Goal: Transaction & Acquisition: Book appointment/travel/reservation

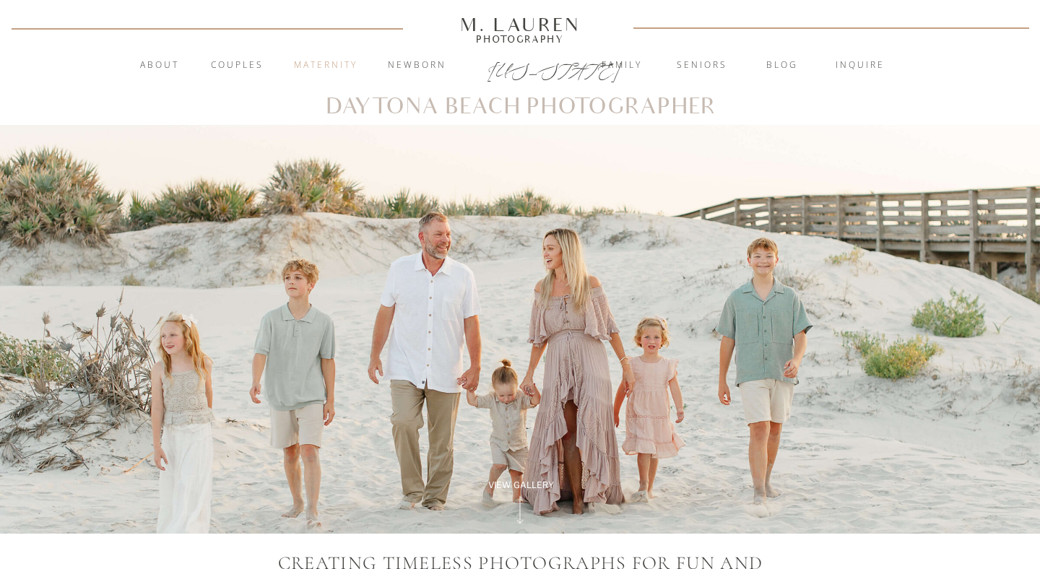
click at [321, 66] on nav "Maternity" at bounding box center [326, 66] width 78 height 14
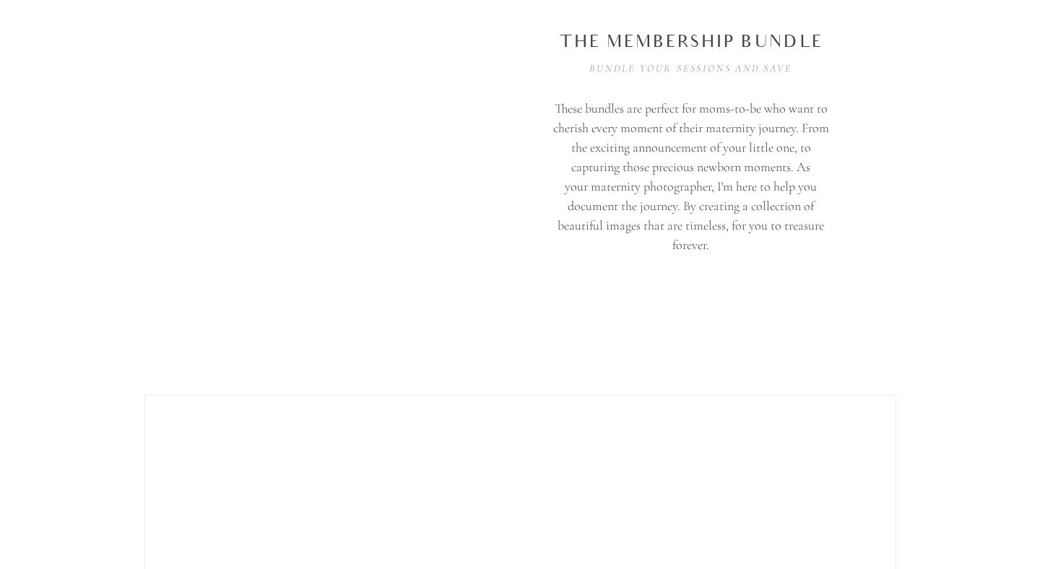
scroll to position [4279, 0]
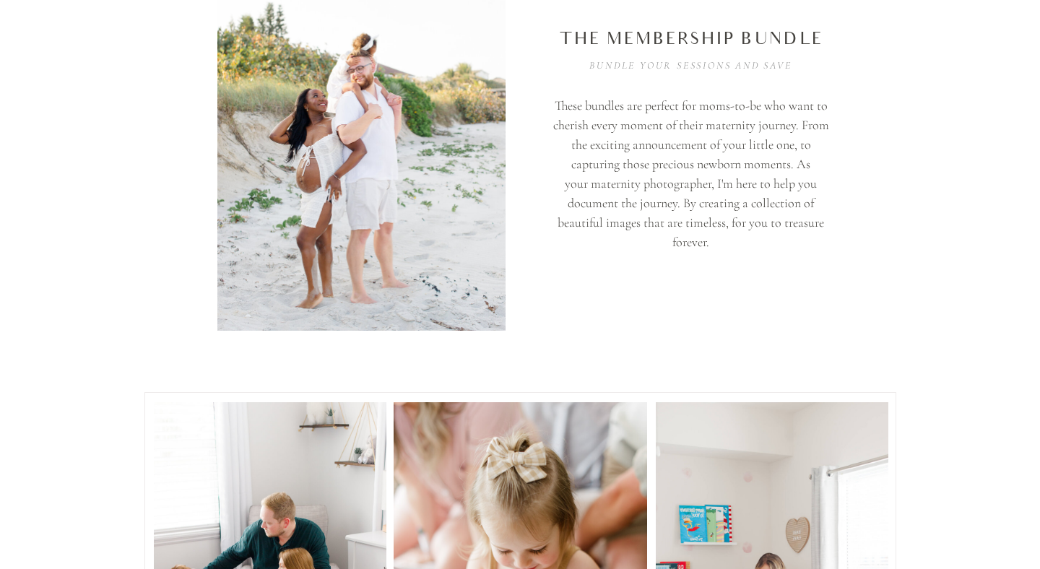
click at [725, 43] on h2 "The membership bundle" at bounding box center [691, 38] width 278 height 23
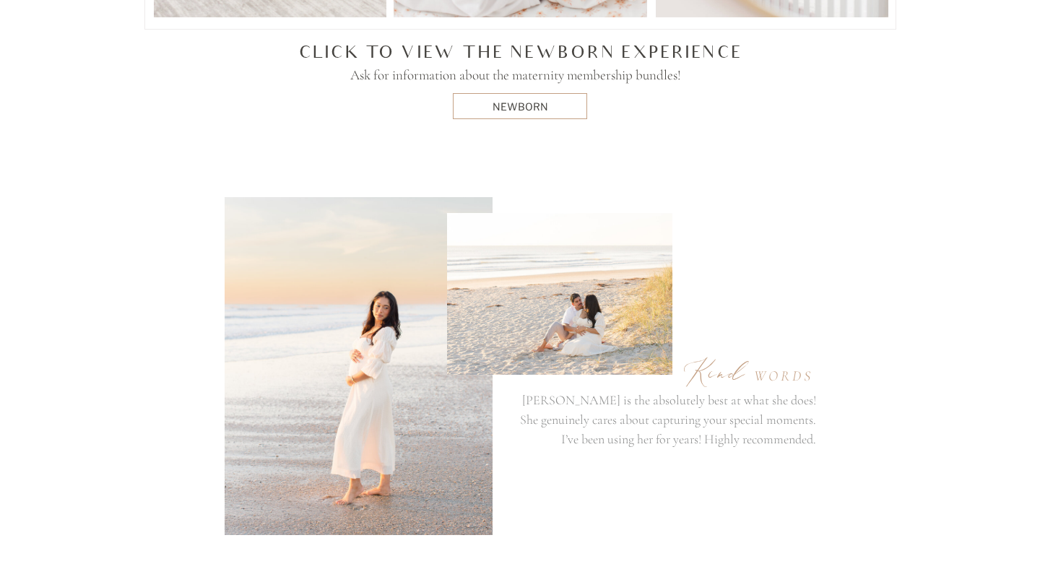
scroll to position [5195, 0]
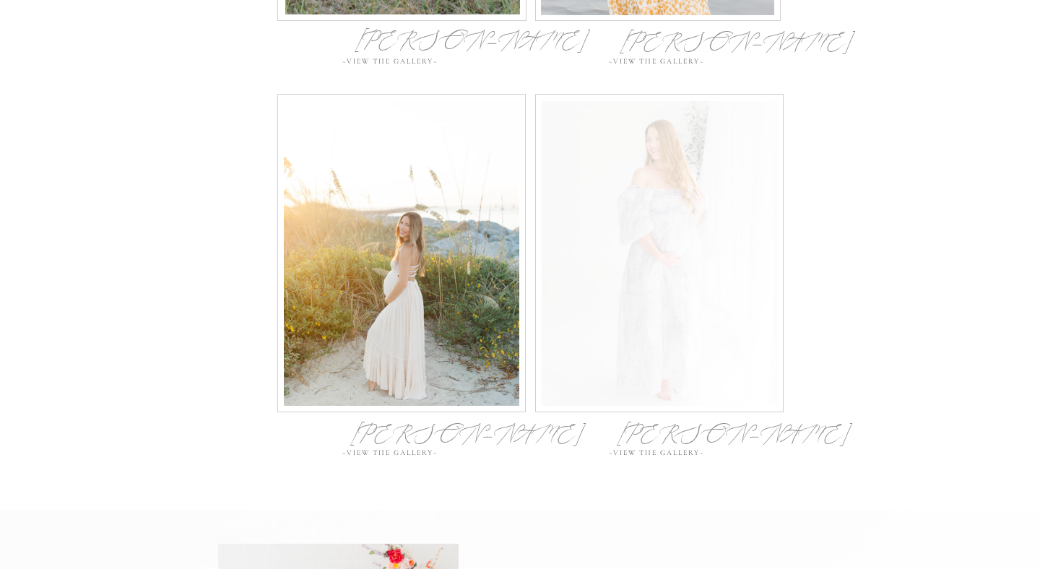
click at [698, 242] on div at bounding box center [660, 253] width 236 height 305
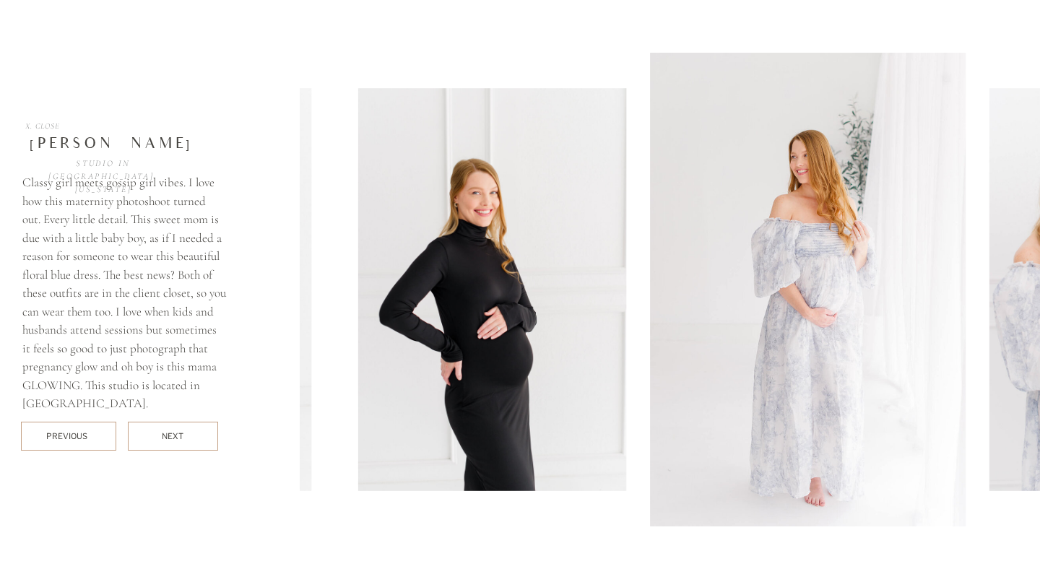
scroll to position [6535, 0]
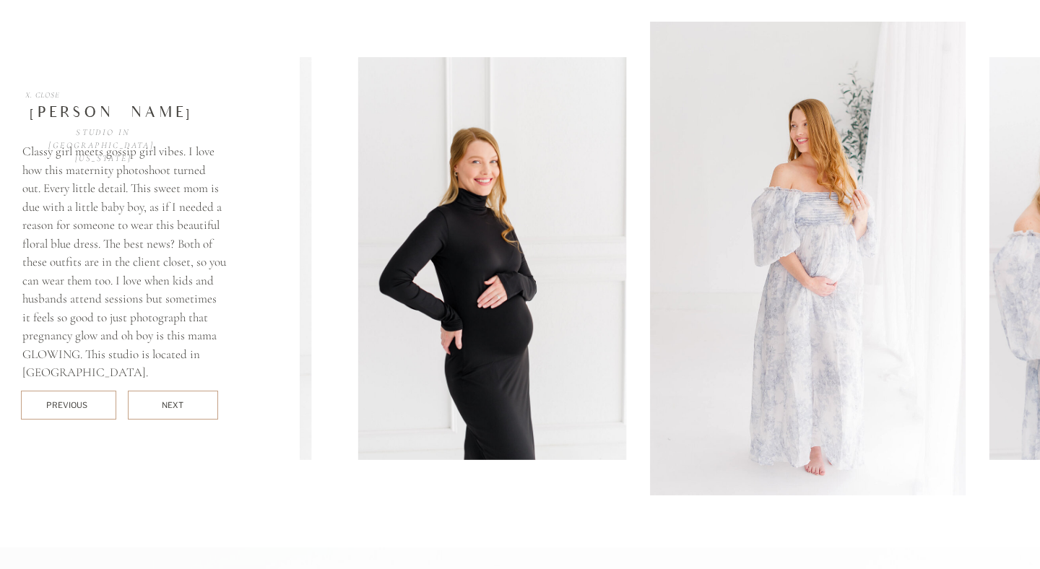
click at [191, 413] on div at bounding box center [173, 405] width 90 height 29
click at [187, 410] on div at bounding box center [173, 405] width 90 height 29
click at [165, 404] on div "NEXT" at bounding box center [173, 405] width 22 height 12
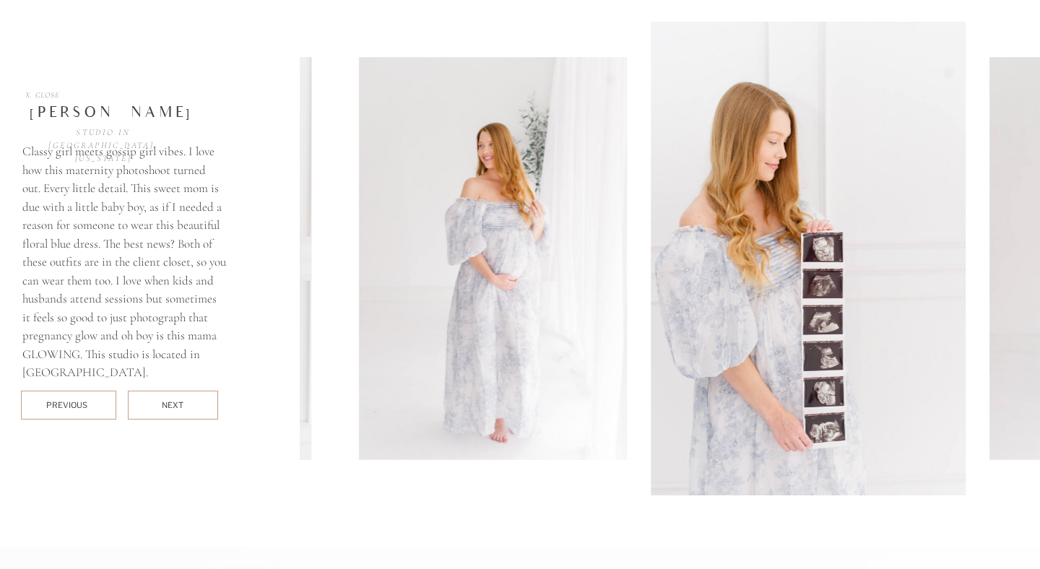
click at [165, 404] on div "NEXT" at bounding box center [173, 405] width 22 height 12
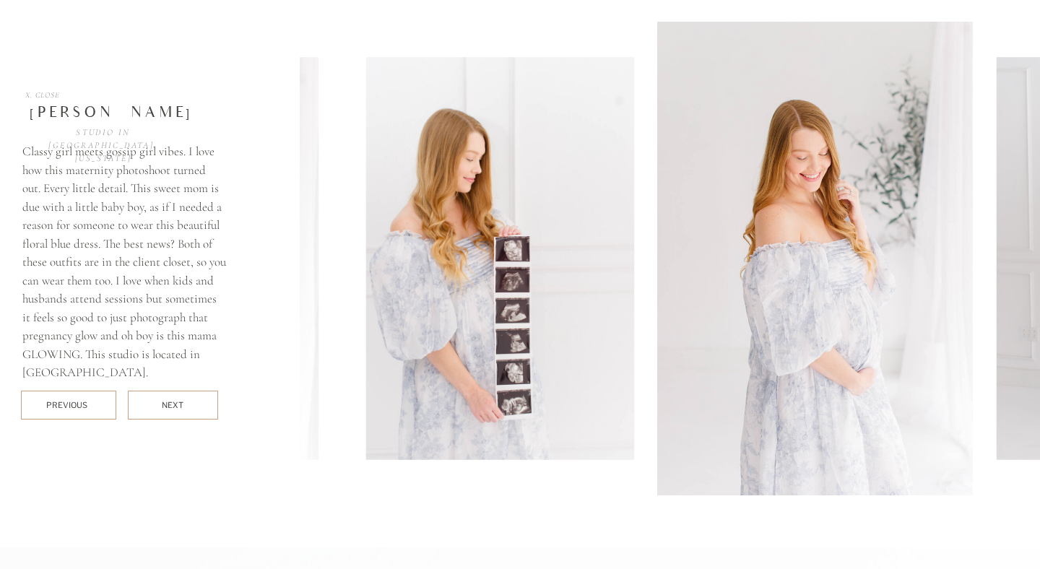
click at [165, 404] on div "NEXT" at bounding box center [173, 405] width 22 height 12
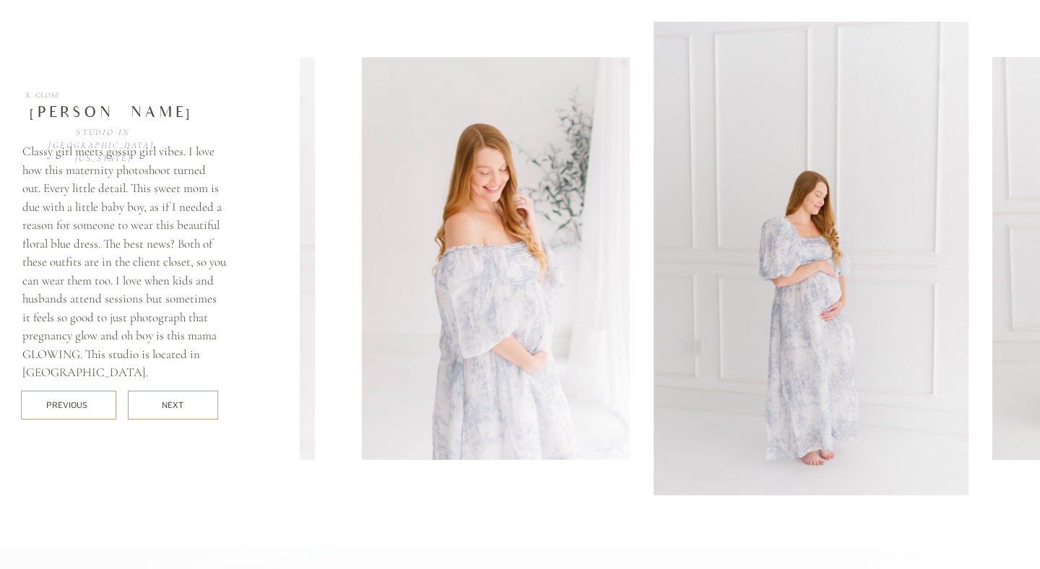
click at [165, 404] on div "NEXT" at bounding box center [173, 405] width 22 height 12
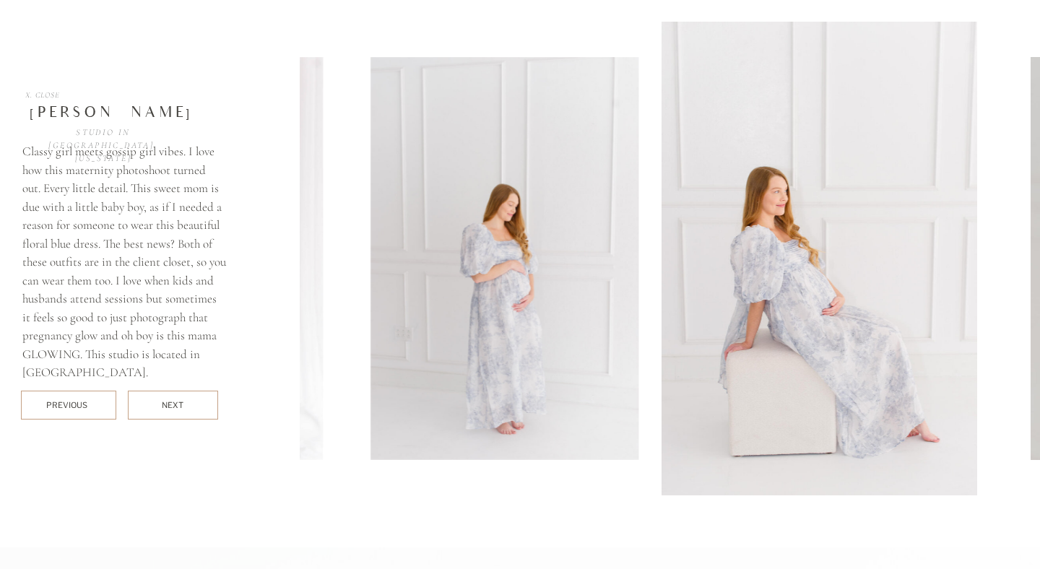
click at [165, 404] on div "NEXT" at bounding box center [173, 405] width 22 height 12
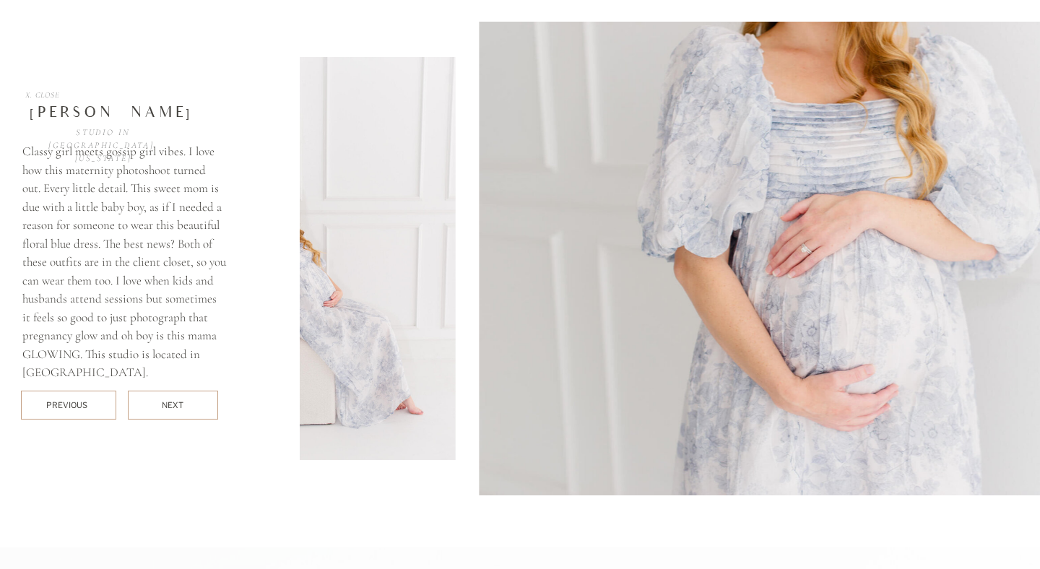
click at [165, 404] on div "NEXT" at bounding box center [173, 405] width 22 height 12
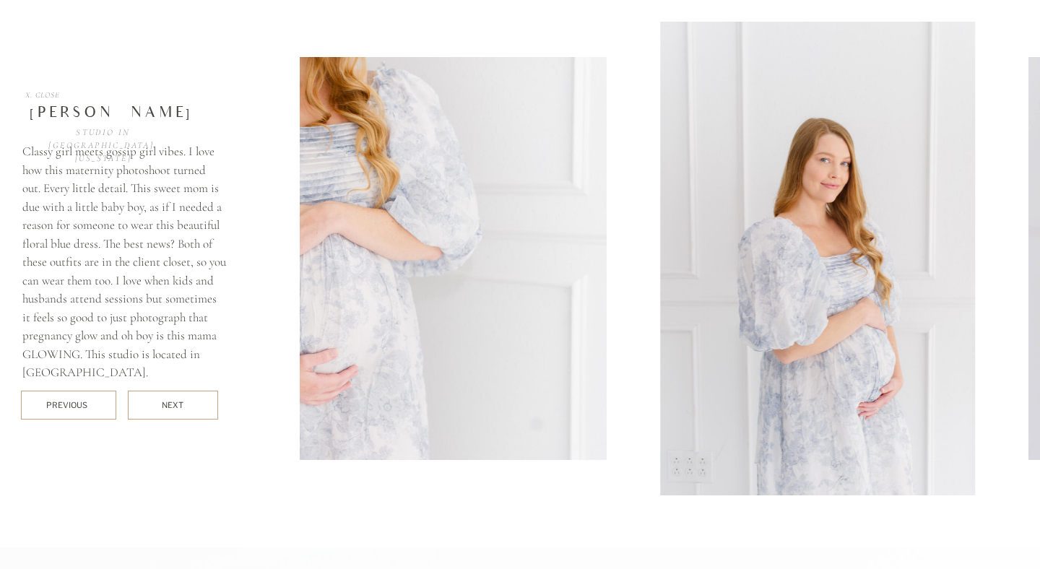
click at [165, 404] on div "NEXT" at bounding box center [173, 405] width 22 height 12
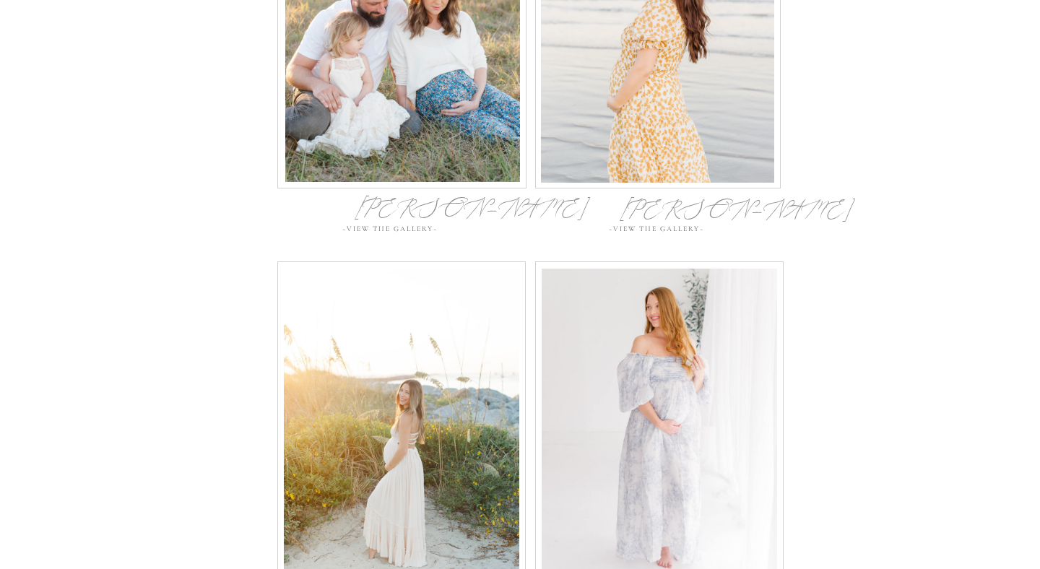
scroll to position [5875, 0]
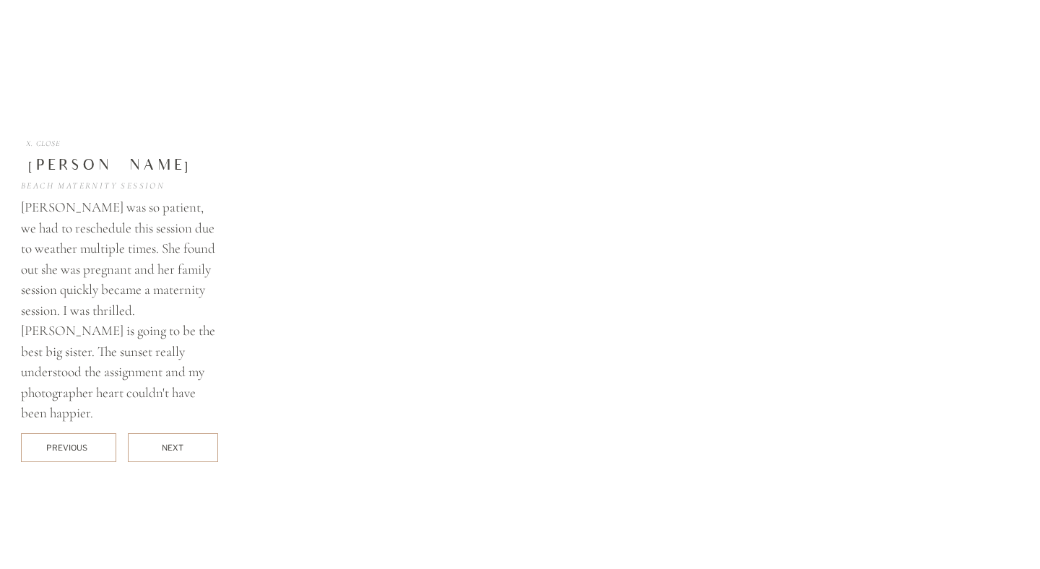
scroll to position [6504, 0]
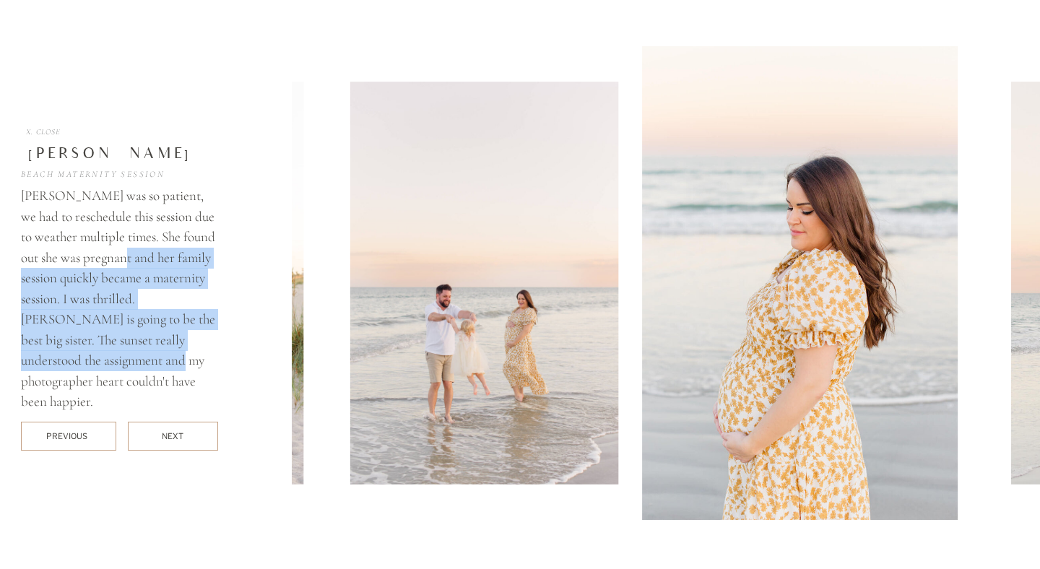
drag, startPoint x: 168, startPoint y: 259, endPoint x: 184, endPoint y: 356, distance: 98.9
click at [184, 356] on p "[PERSON_NAME] was so patient, we had to reschedule this session due to weather …" at bounding box center [119, 291] width 197 height 211
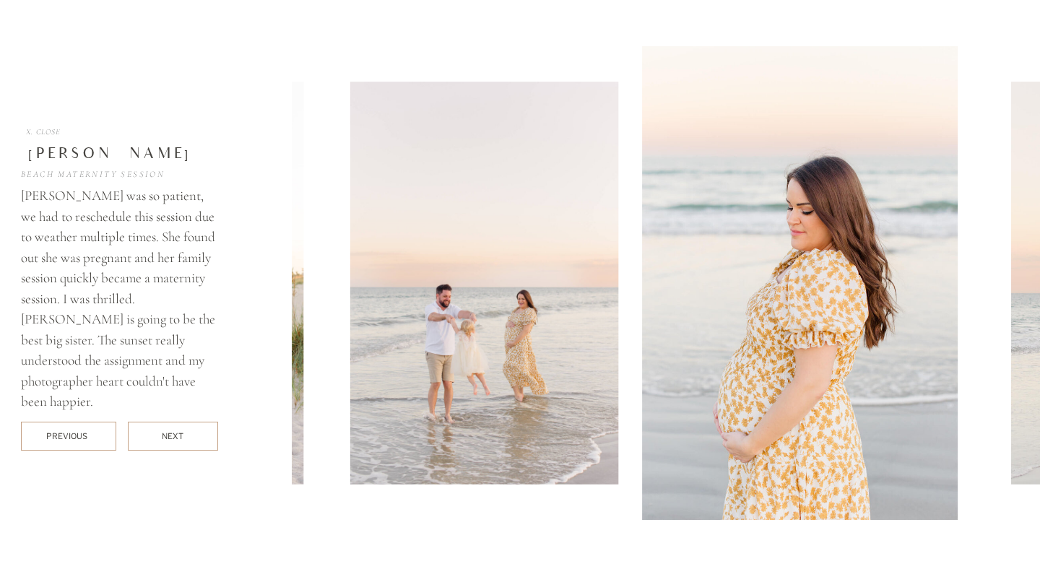
click at [178, 439] on div "NEXT" at bounding box center [173, 437] width 22 height 12
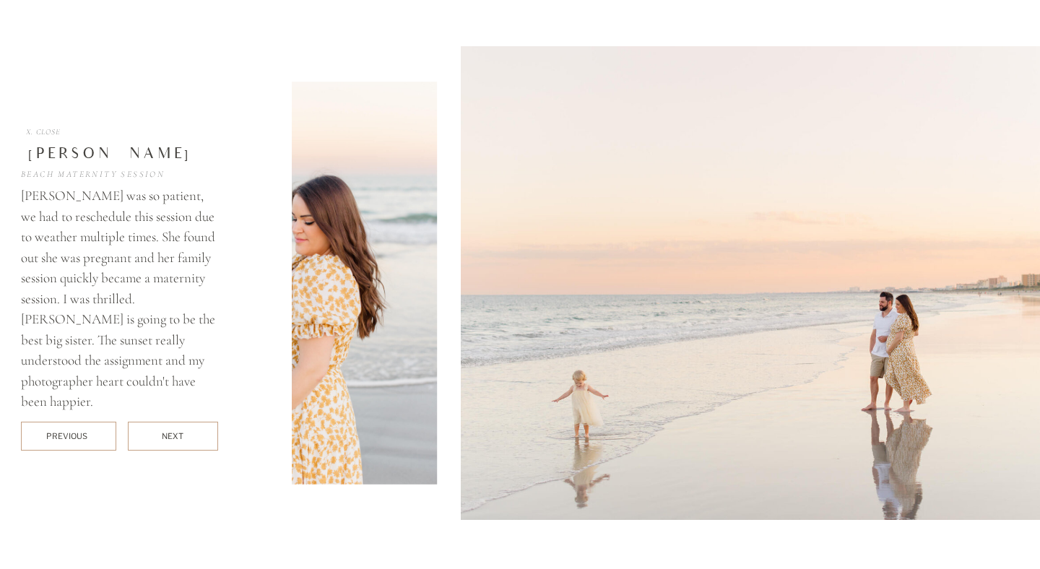
click at [178, 439] on div "NEXT" at bounding box center [173, 437] width 22 height 12
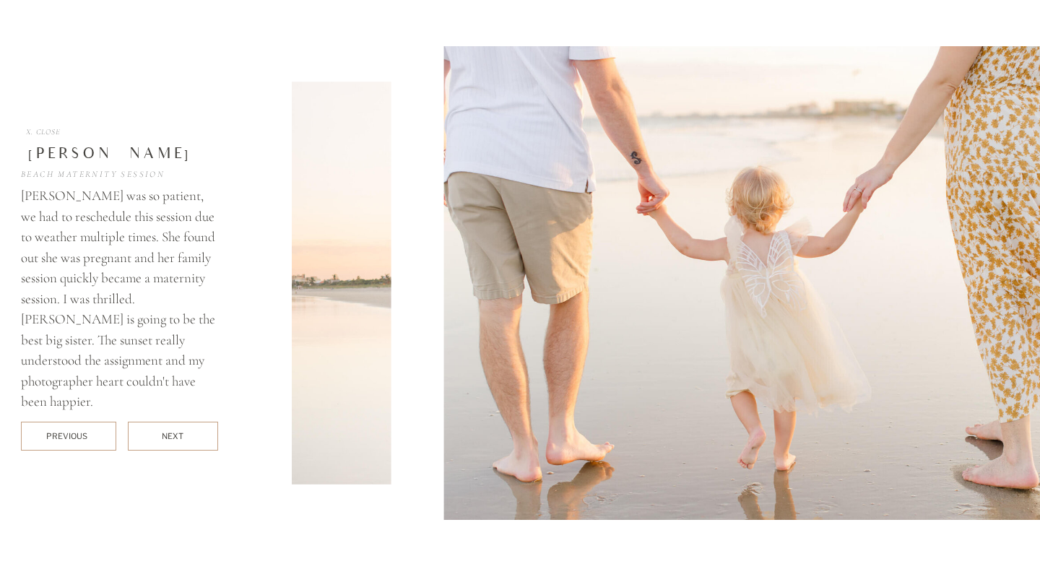
click at [178, 439] on div "NEXT" at bounding box center [173, 437] width 22 height 12
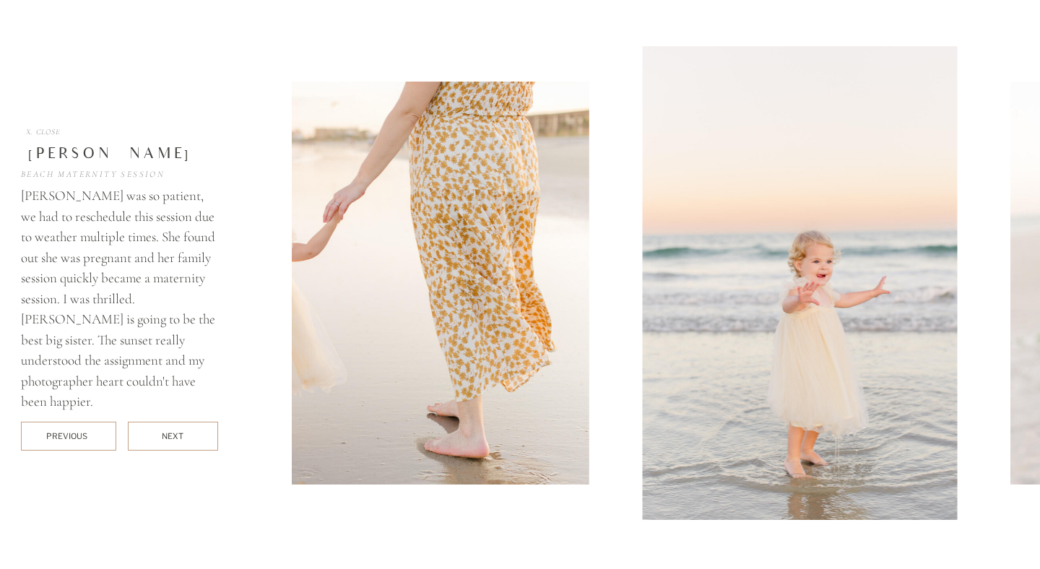
click at [178, 439] on div "NEXT" at bounding box center [173, 437] width 22 height 12
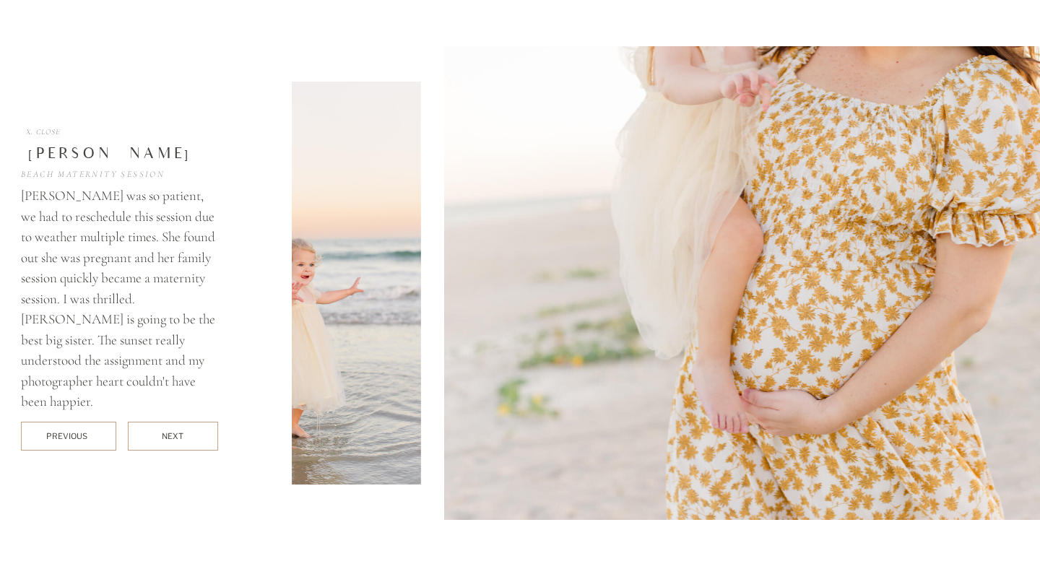
click at [178, 439] on div "NEXT" at bounding box center [173, 437] width 22 height 12
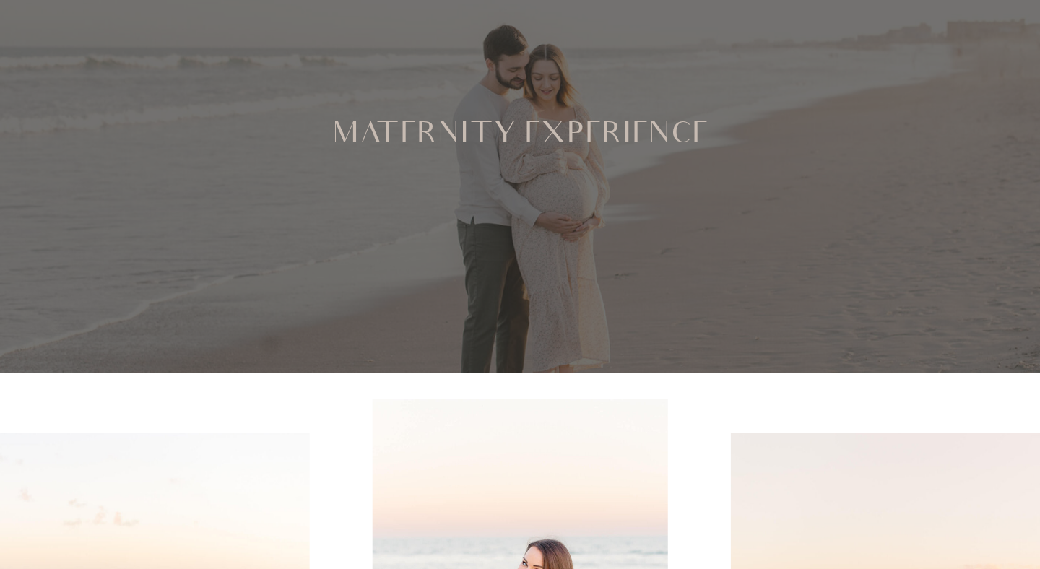
scroll to position [0, 0]
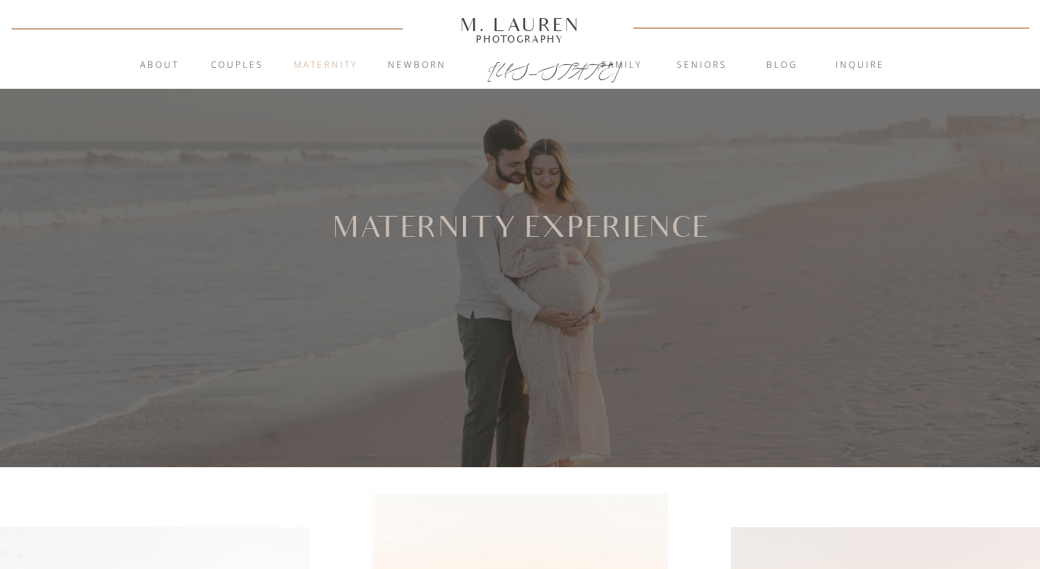
click at [337, 62] on nav "Maternity" at bounding box center [326, 66] width 78 height 14
click at [332, 65] on nav "Maternity" at bounding box center [326, 66] width 78 height 14
click at [866, 64] on nav "inquire" at bounding box center [860, 66] width 78 height 14
